Goal: Navigation & Orientation: Find specific page/section

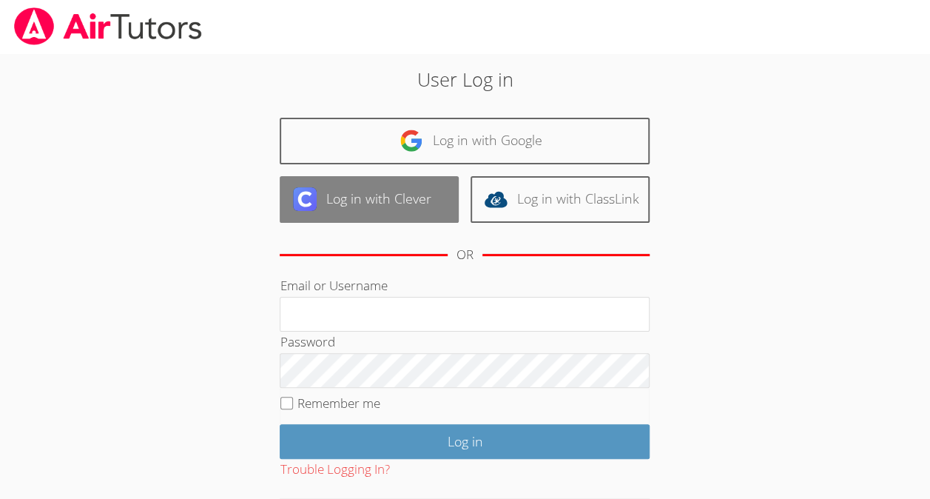
click at [355, 207] on link "Log in with Clever" at bounding box center [369, 199] width 179 height 47
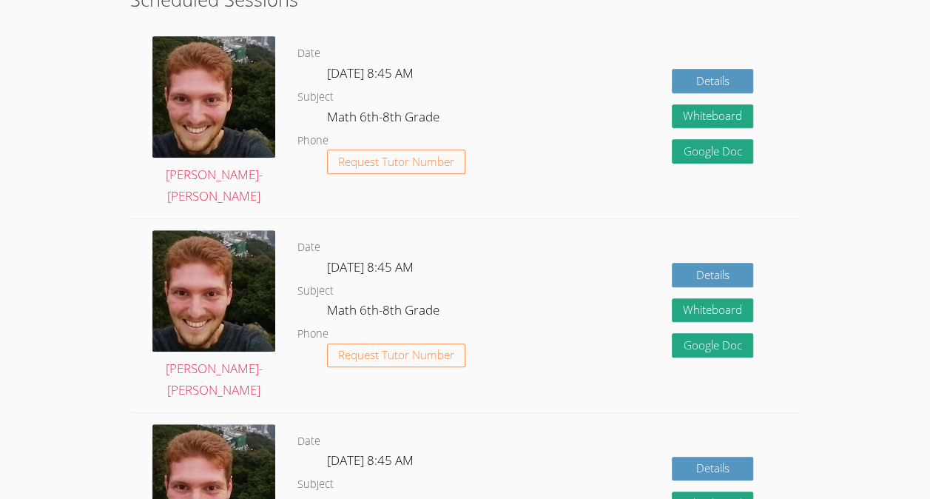
click at [623, 108] on div "Details Whiteboard Hidden Google Doc" at bounding box center [666, 121] width 268 height 193
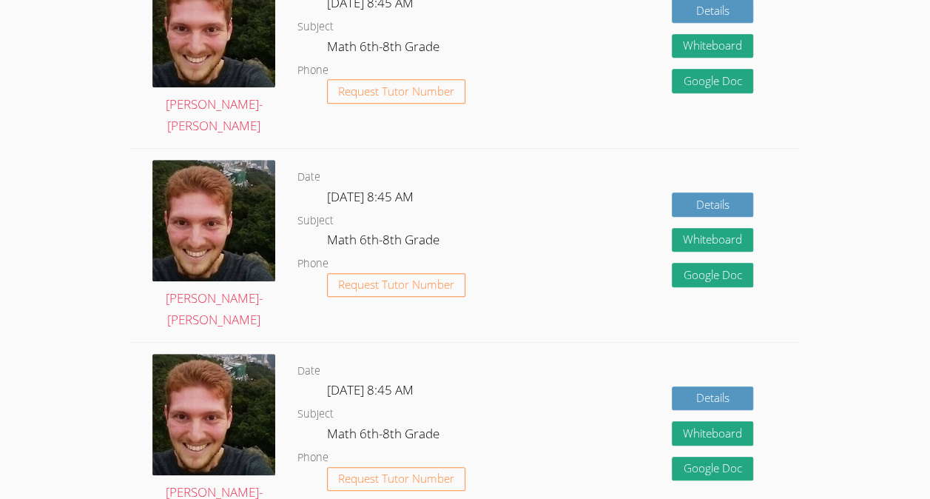
scroll to position [380, 0]
